Goal: Share content

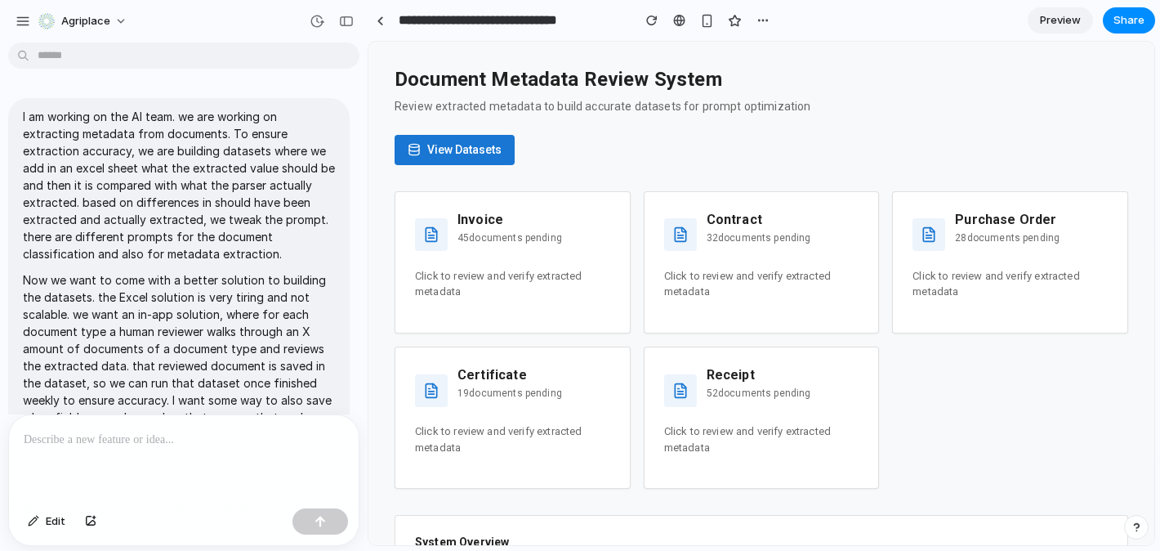
scroll to position [1002, 0]
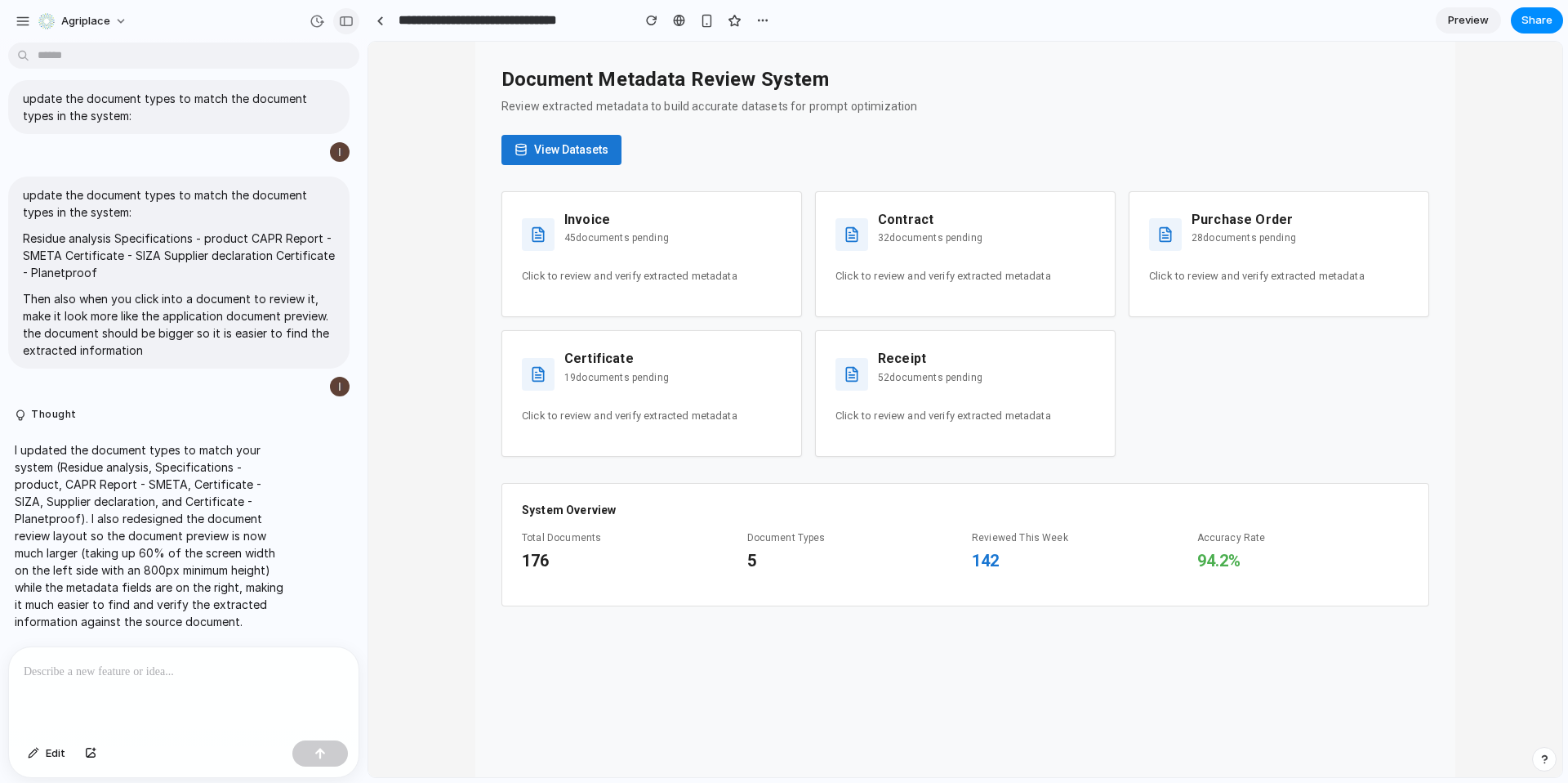
click at [346, 21] on div "button" at bounding box center [346, 21] width 15 height 11
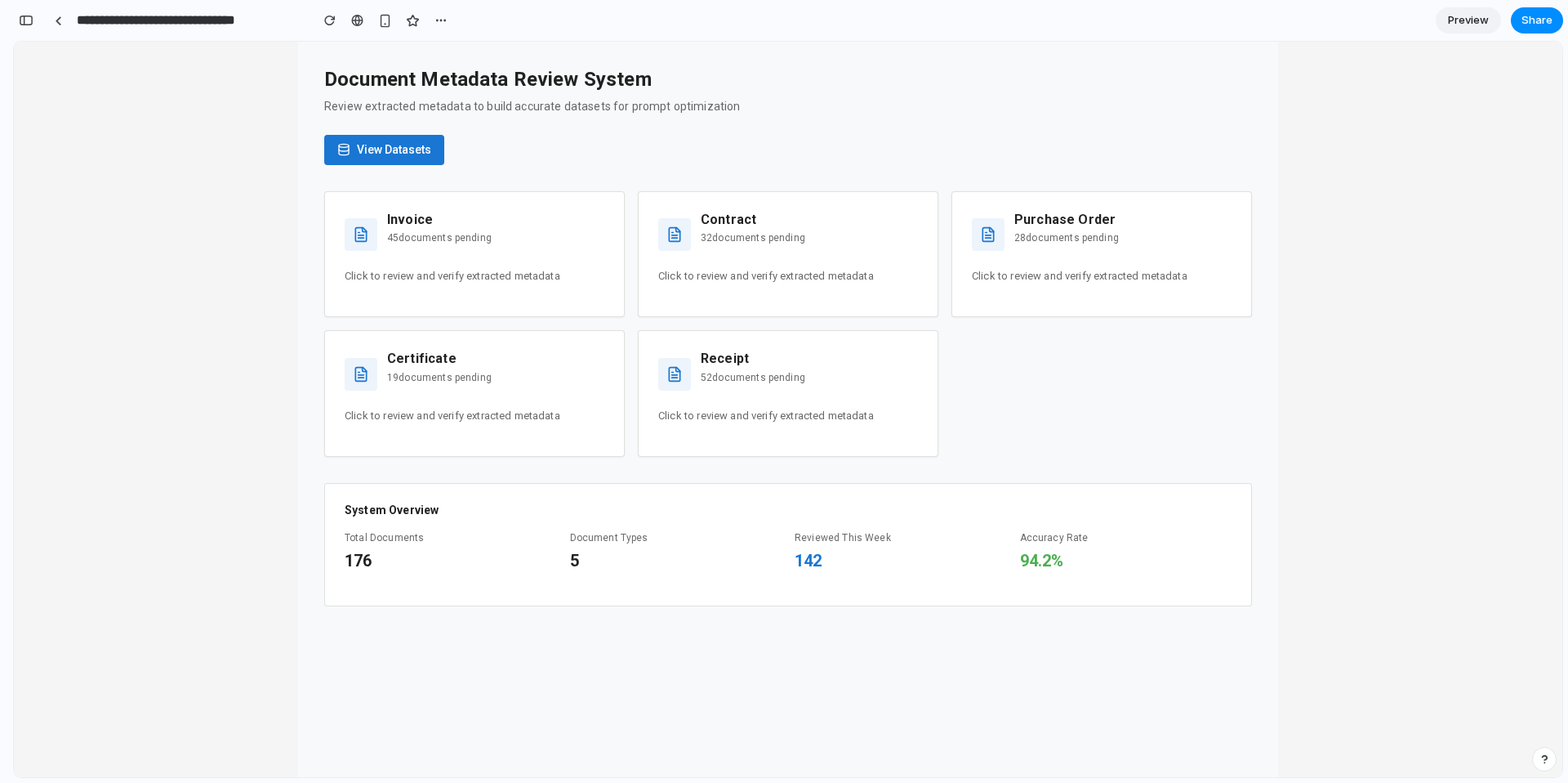
scroll to position [2238, 0]
click at [461, 383] on p "19 documents pending" at bounding box center [439, 377] width 105 height 15
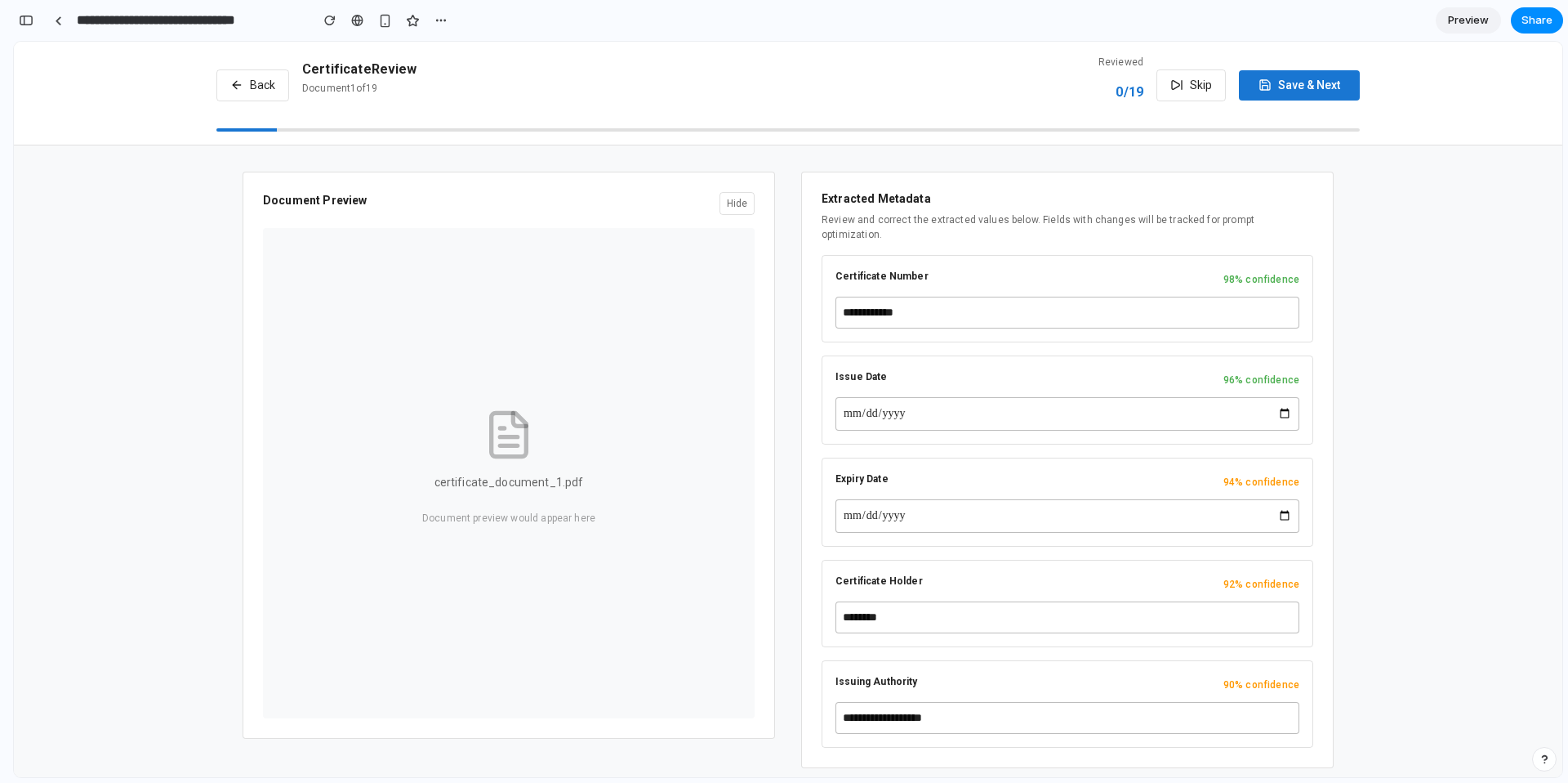
scroll to position [17, 0]
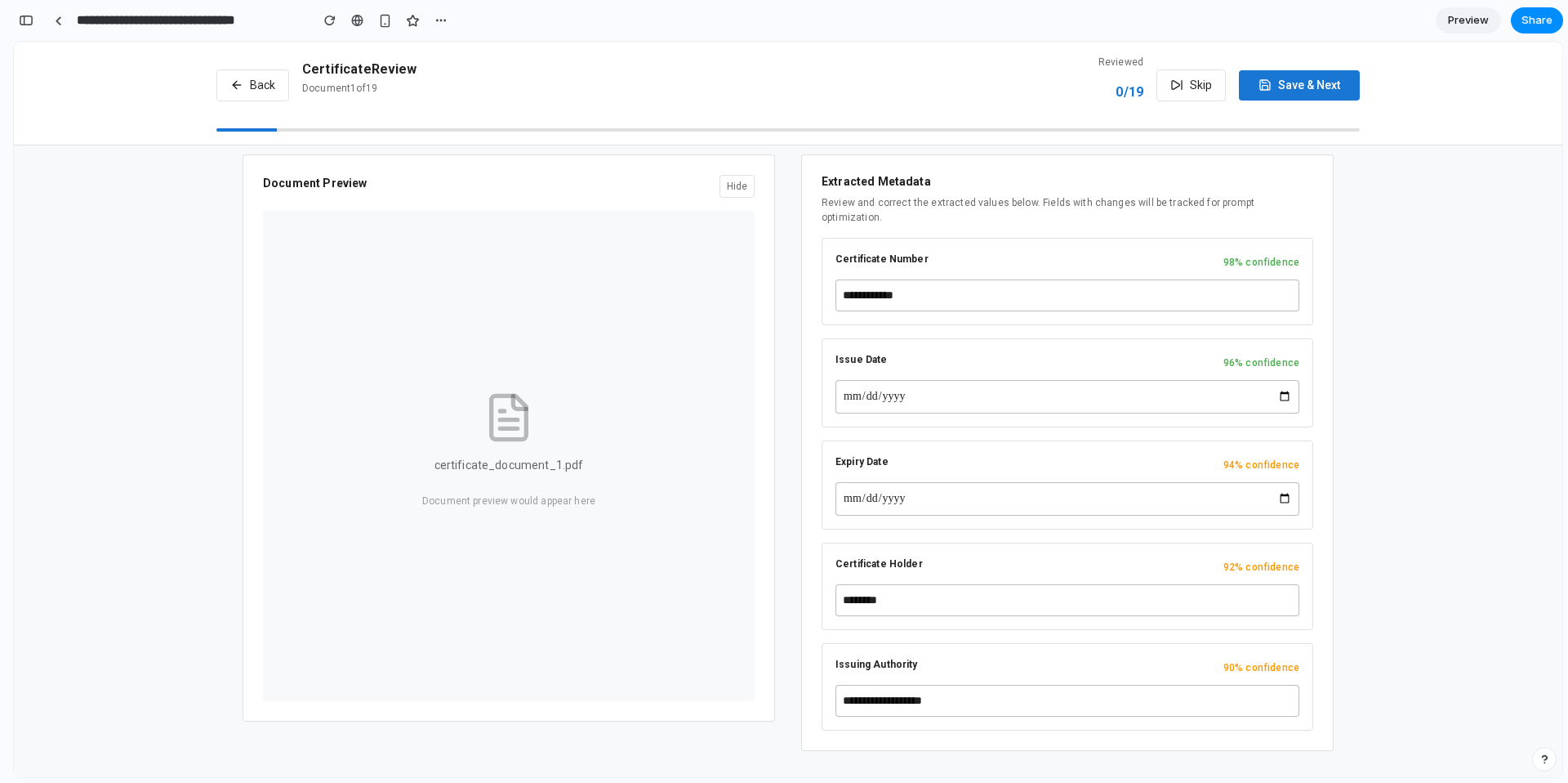
click at [237, 91] on icon at bounding box center [236, 84] width 13 height 13
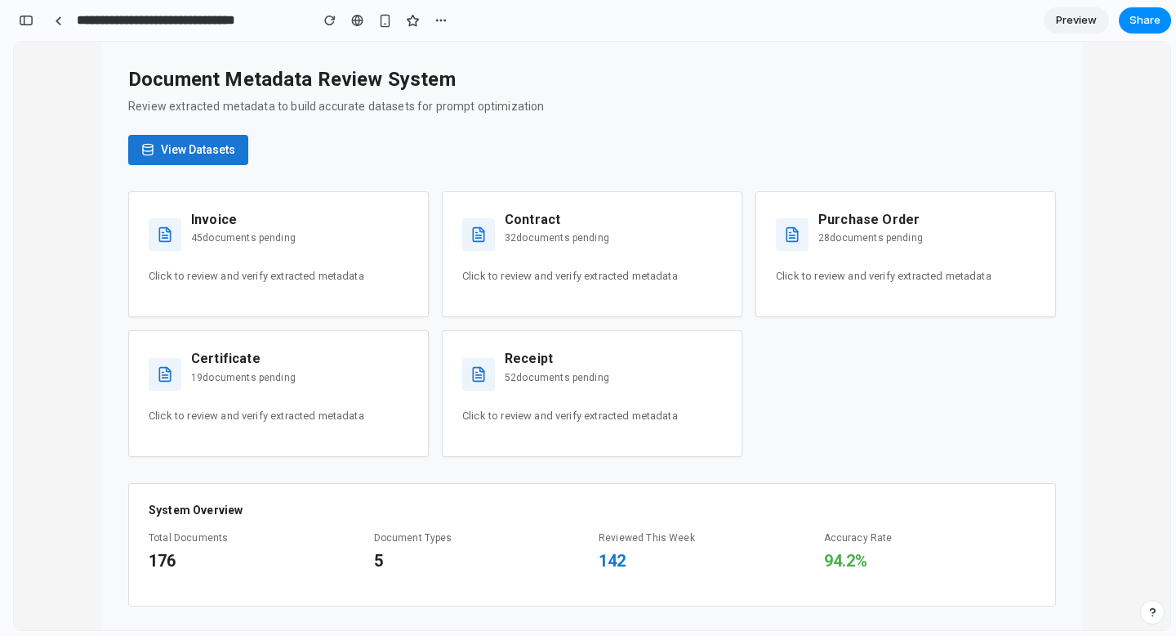
scroll to position [2238, 0]
click at [57, 22] on div at bounding box center [58, 20] width 7 height 9
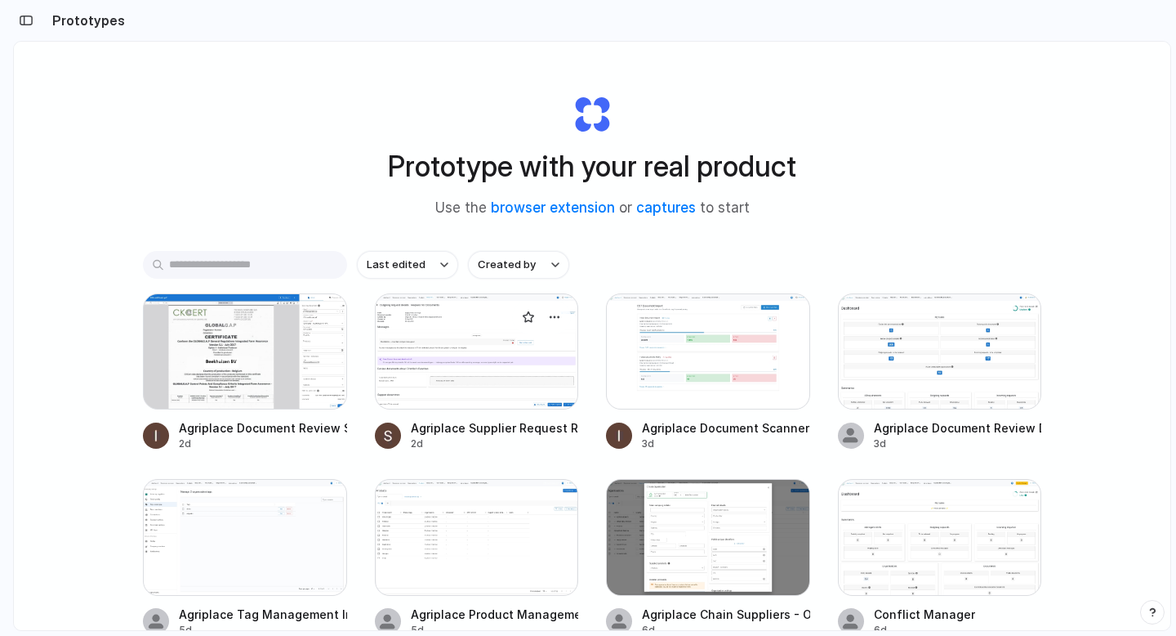
click at [458, 388] on div at bounding box center [477, 351] width 204 height 116
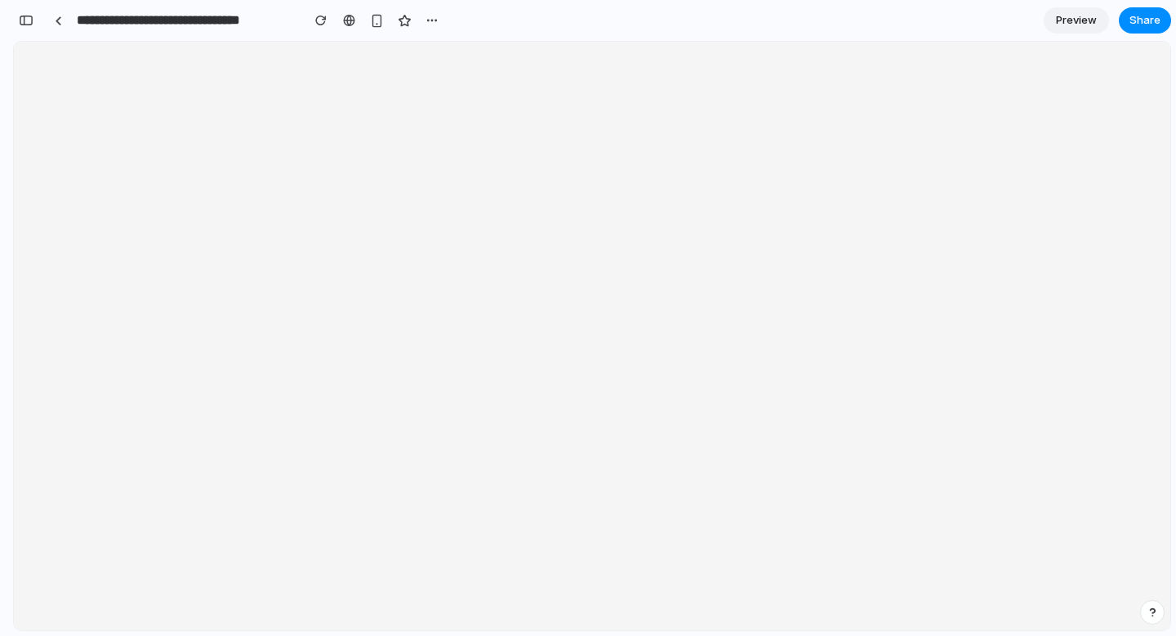
scroll to position [993, 0]
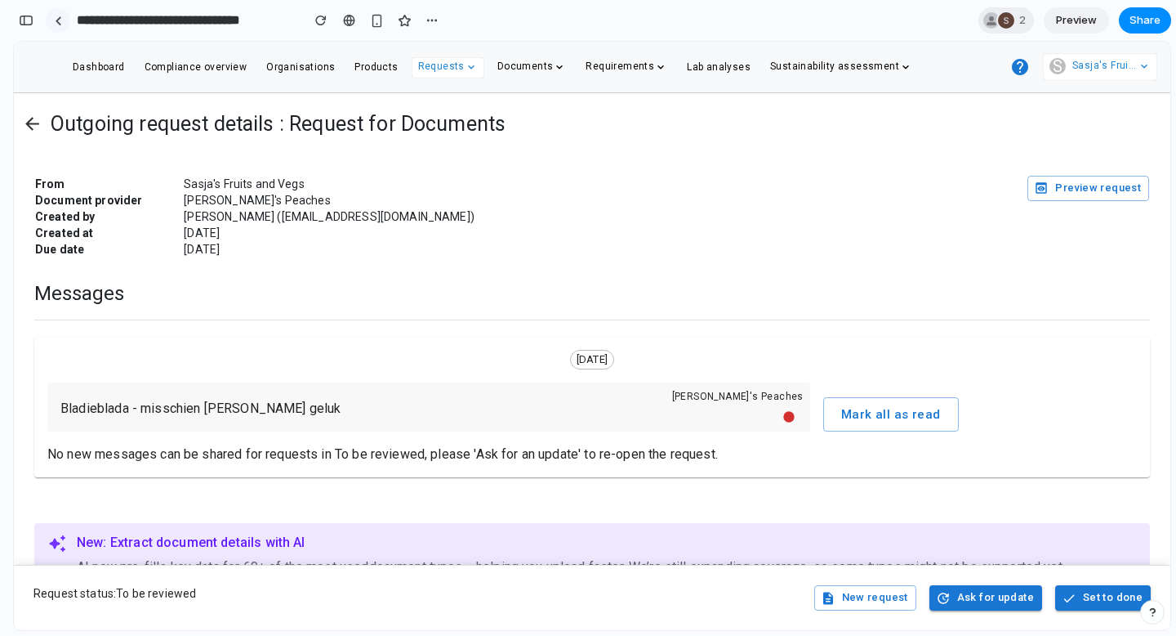
click at [60, 18] on div at bounding box center [58, 20] width 7 height 9
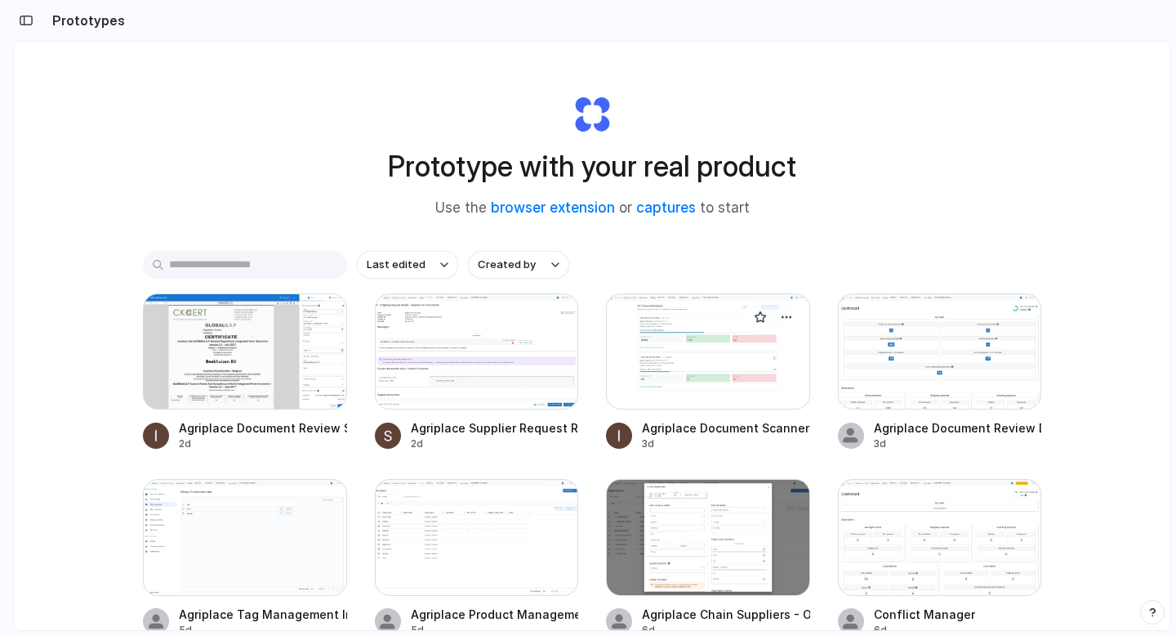
click at [677, 386] on div at bounding box center [708, 351] width 204 height 116
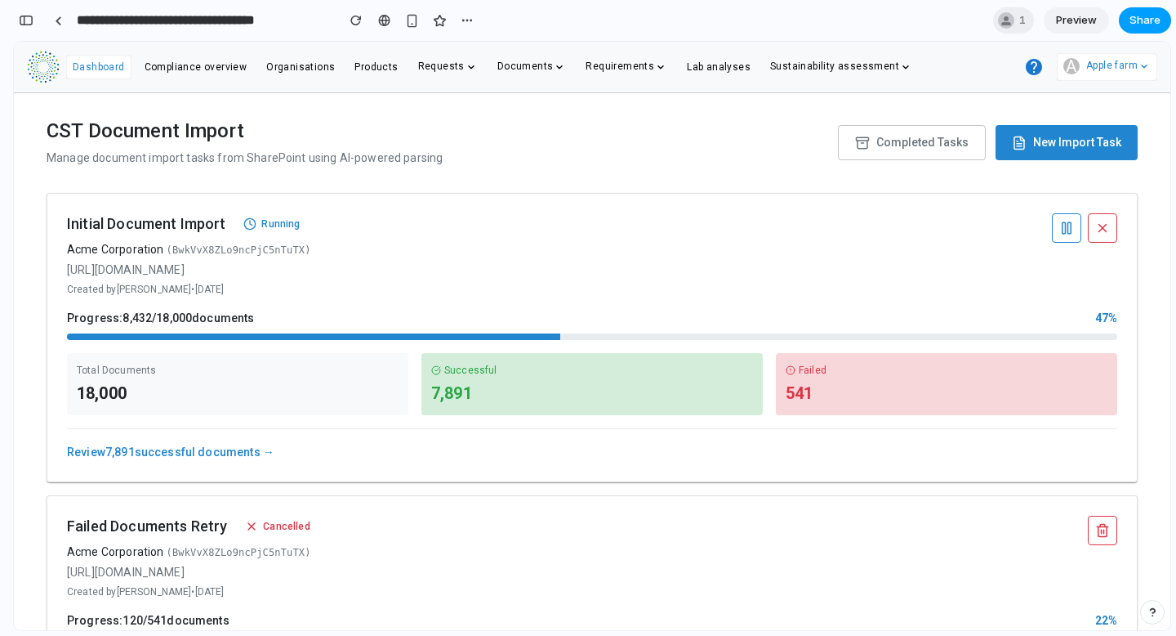
click at [1146, 26] on span "Share" at bounding box center [1145, 20] width 31 height 16
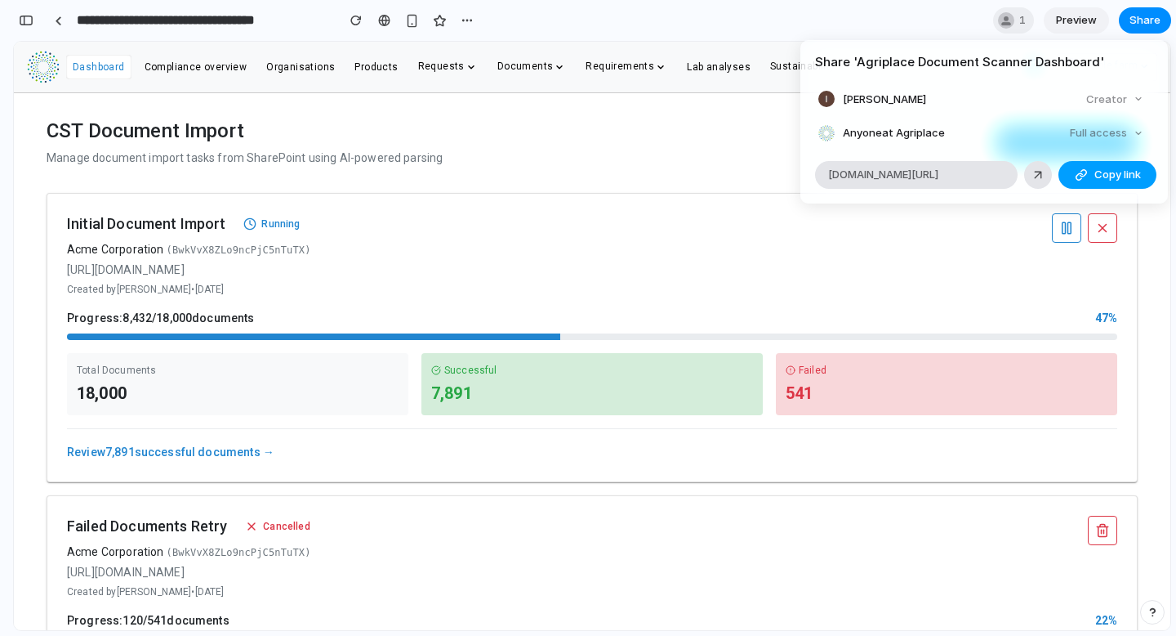
click at [1103, 176] on span "Copy link" at bounding box center [1118, 175] width 47 height 16
